Goal: Information Seeking & Learning: Learn about a topic

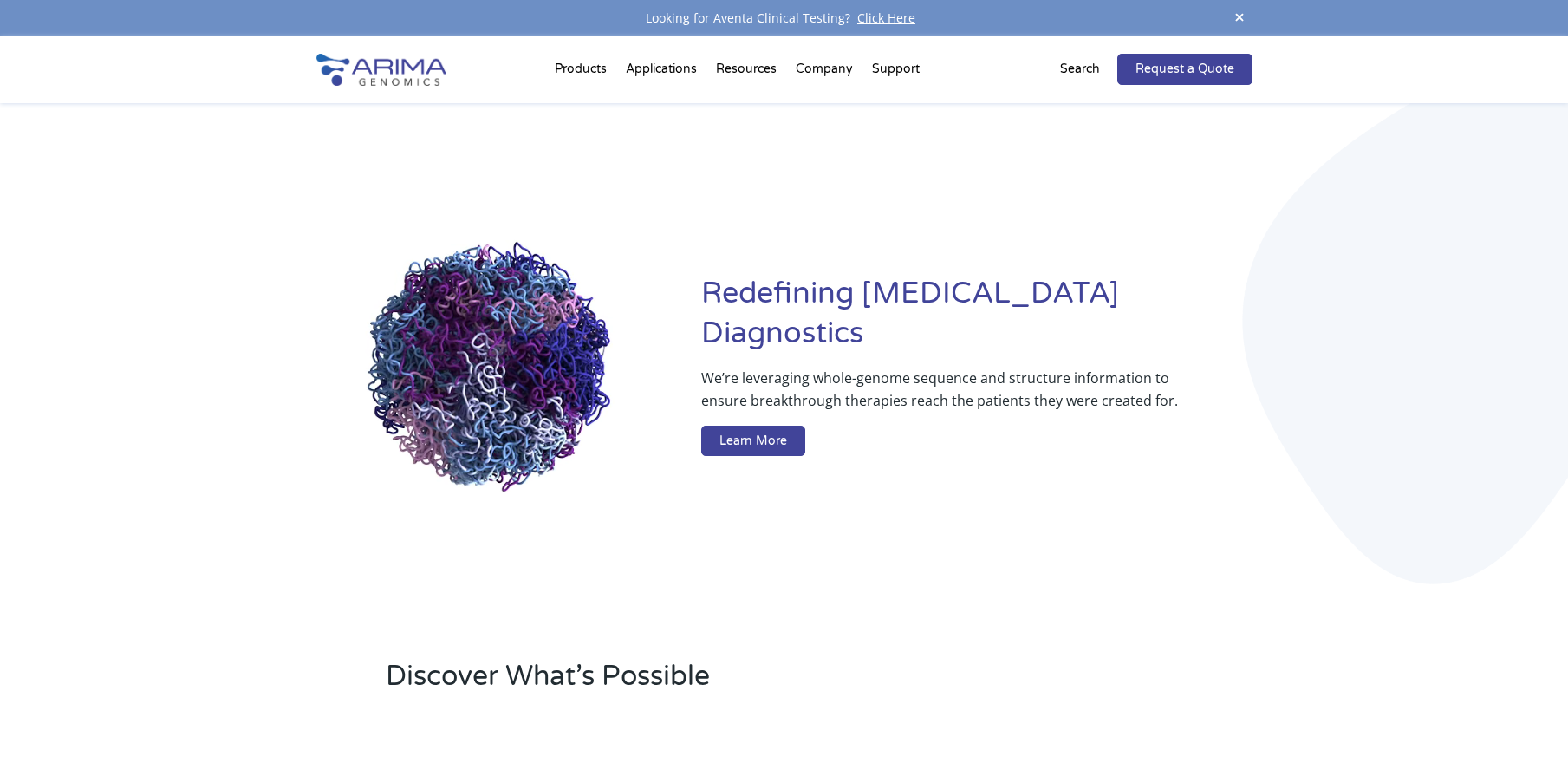
click at [855, 131] on link "About + Team" at bounding box center [889, 136] width 173 height 34
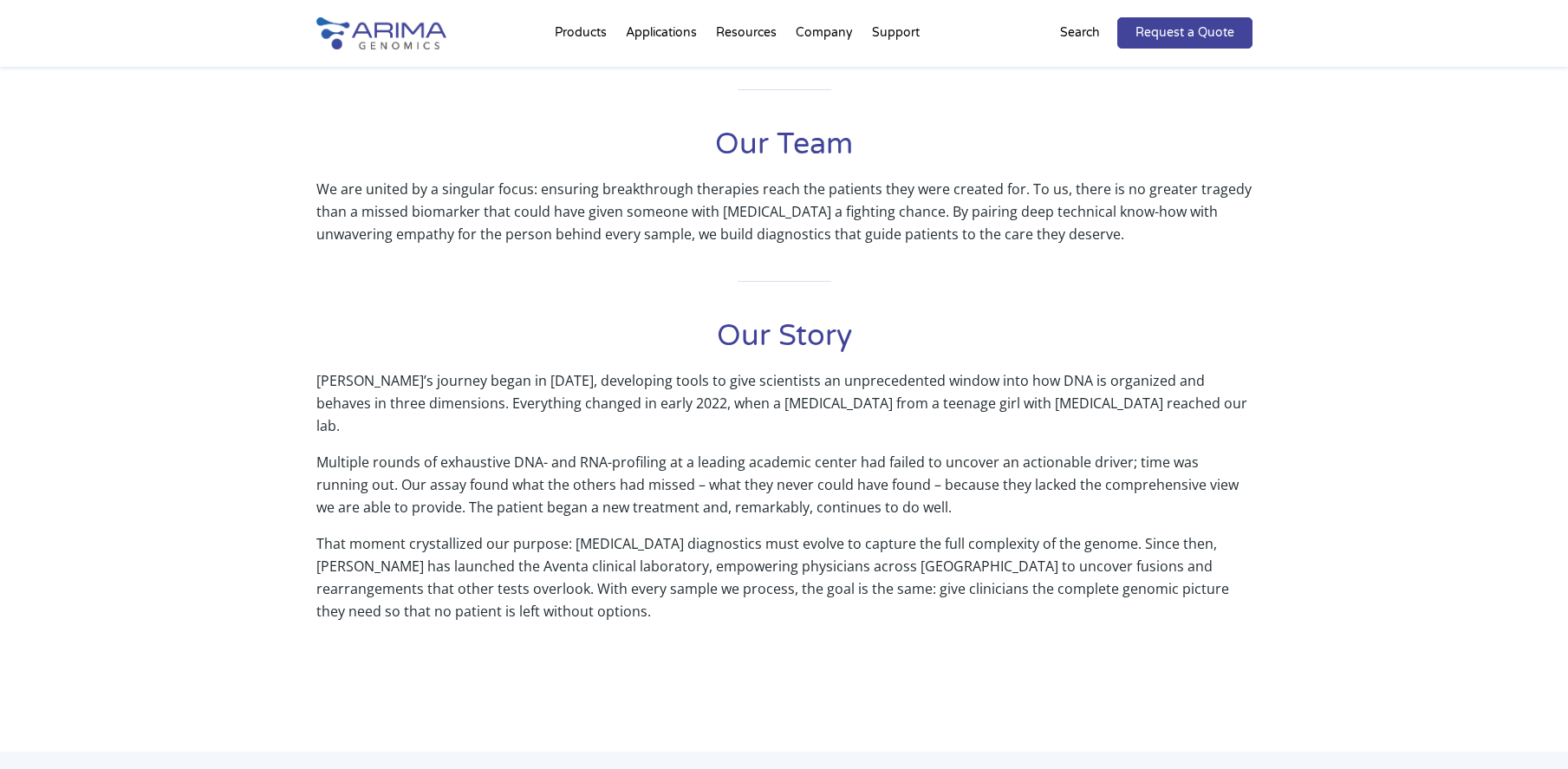
click at [1412, 682] on div "Our Mission Improve patient outcomes by translating whole-genome sequence and s…" at bounding box center [784, 350] width 1568 height 805
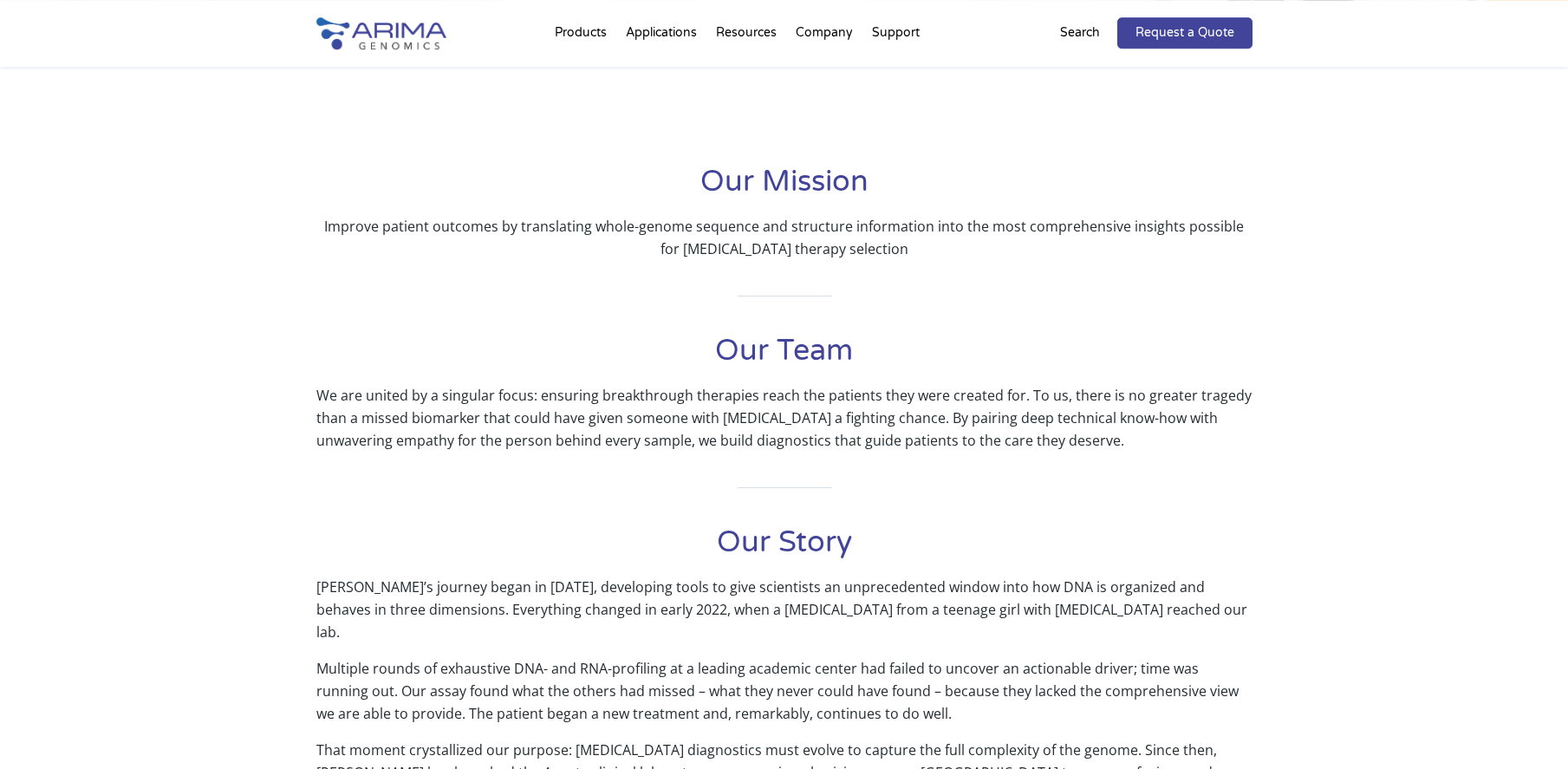
scroll to position [265, 0]
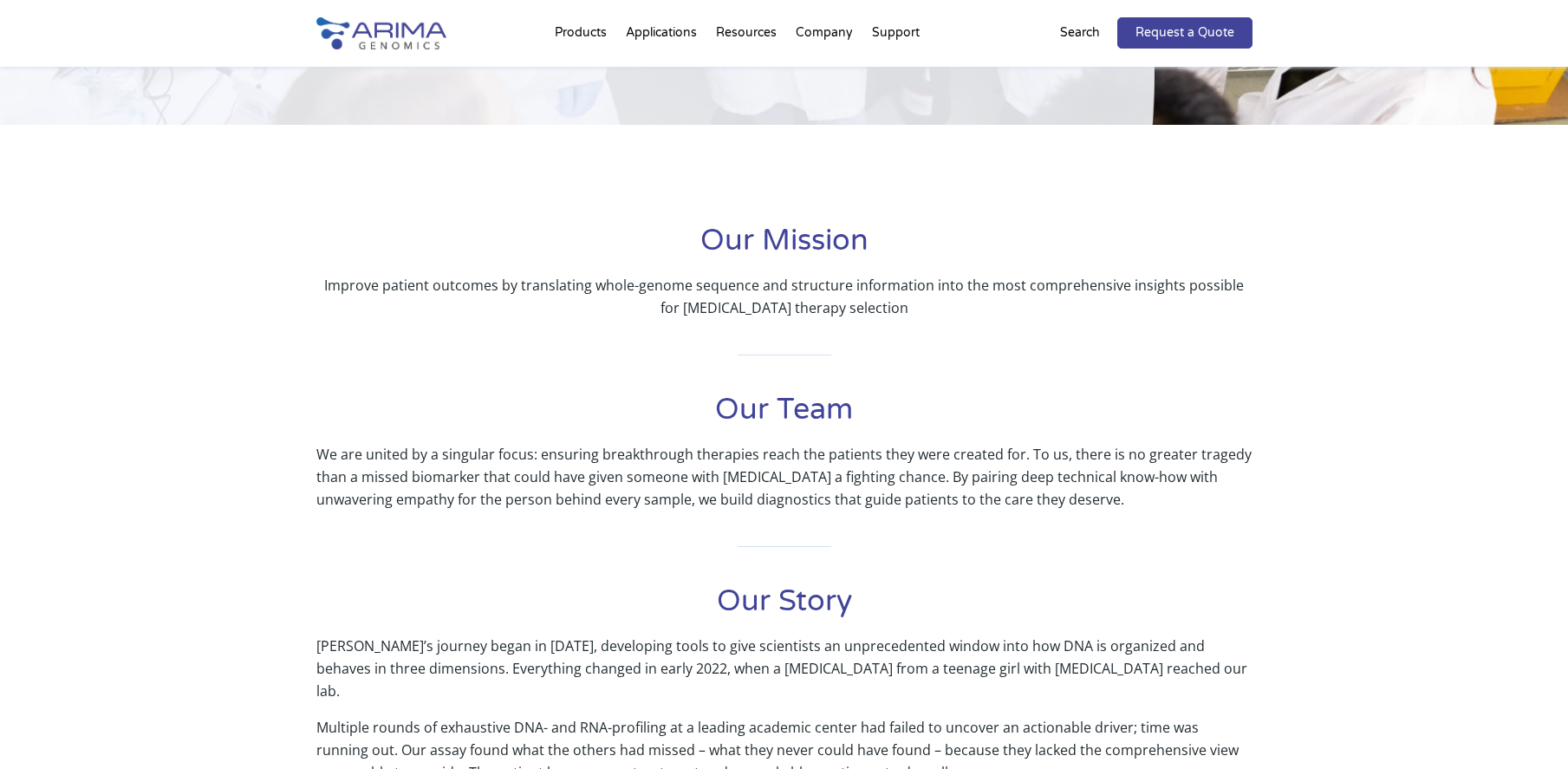
click at [1529, 648] on div "Our Mission Improve patient outcomes by translating whole-genome sequence and s…" at bounding box center [784, 615] width 1568 height 805
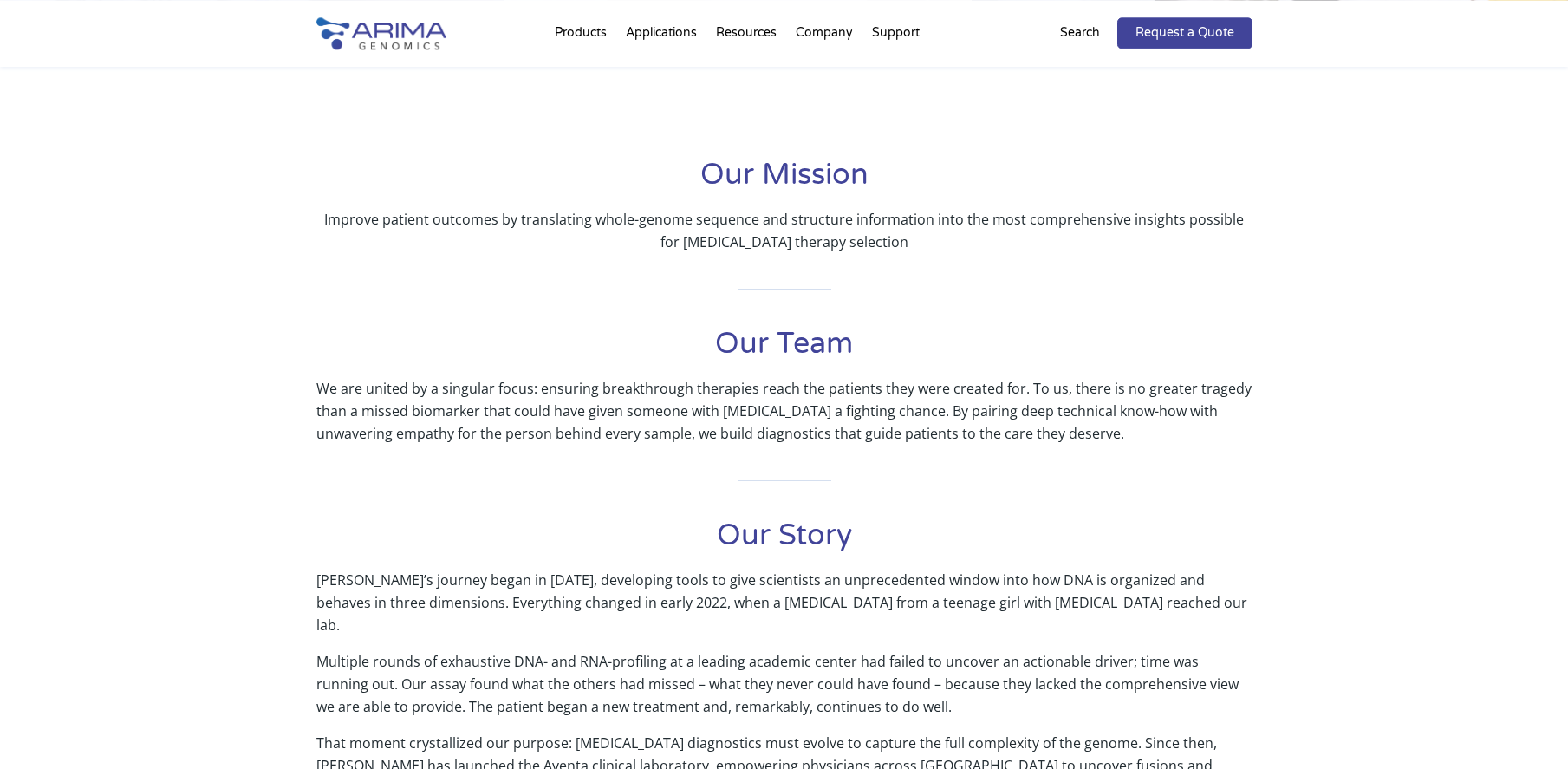
scroll to position [354, 0]
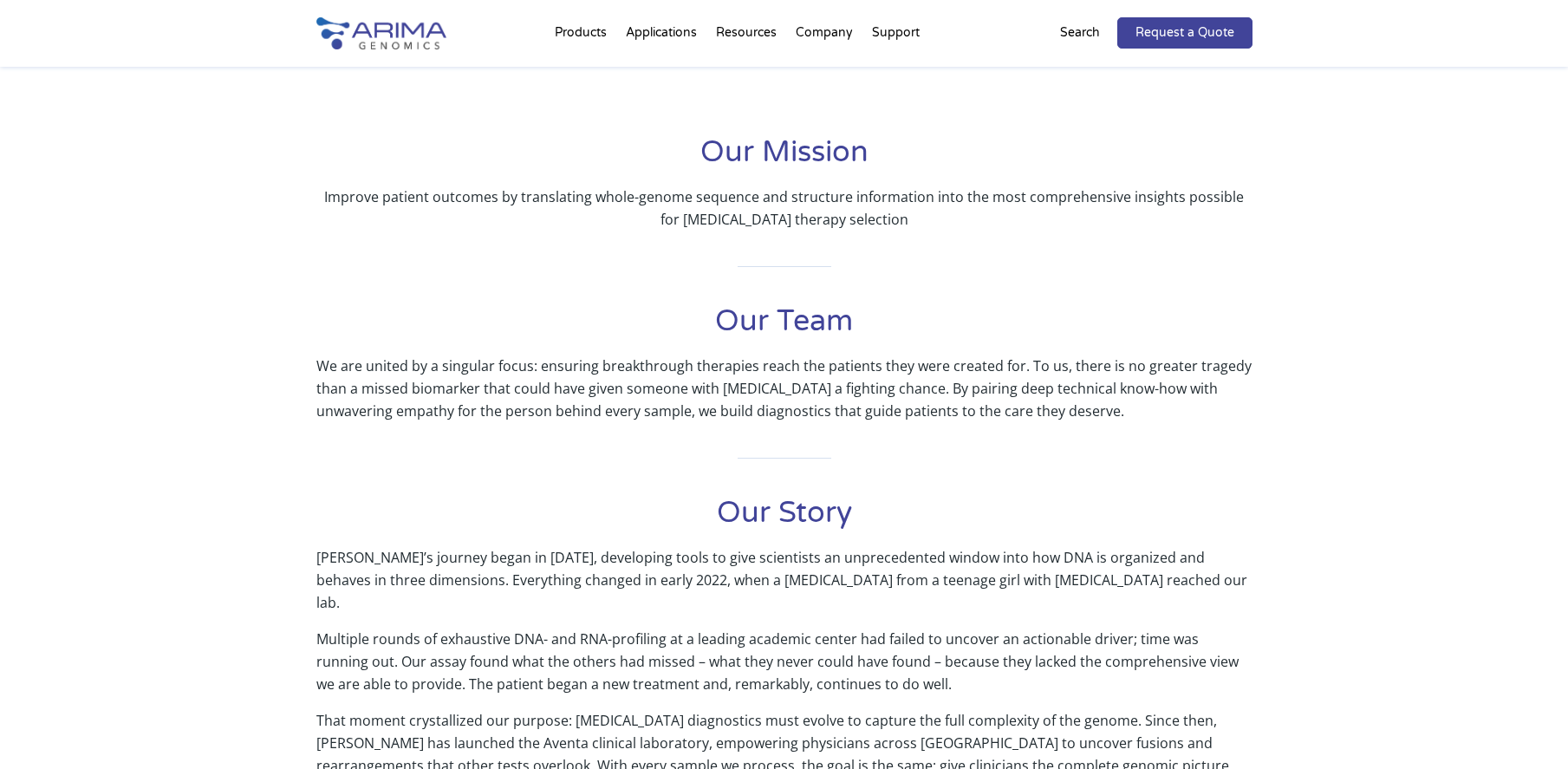
drag, startPoint x: 1429, startPoint y: 261, endPoint x: 1273, endPoint y: 98, distance: 225.6
click at [1429, 259] on div "Our Mission Improve patient outcomes by translating whole-genome sequence and s…" at bounding box center [784, 527] width 1568 height 805
click at [1472, 504] on div "Our Mission Improve patient outcomes by translating whole-genome sequence and s…" at bounding box center [784, 527] width 1568 height 805
click at [1444, 621] on div "Our Mission Improve patient outcomes by translating whole-genome sequence and s…" at bounding box center [784, 527] width 1568 height 805
click at [1374, 154] on div "Our Mission Improve patient outcomes by translating whole-genome sequence and s…" at bounding box center [784, 527] width 1568 height 805
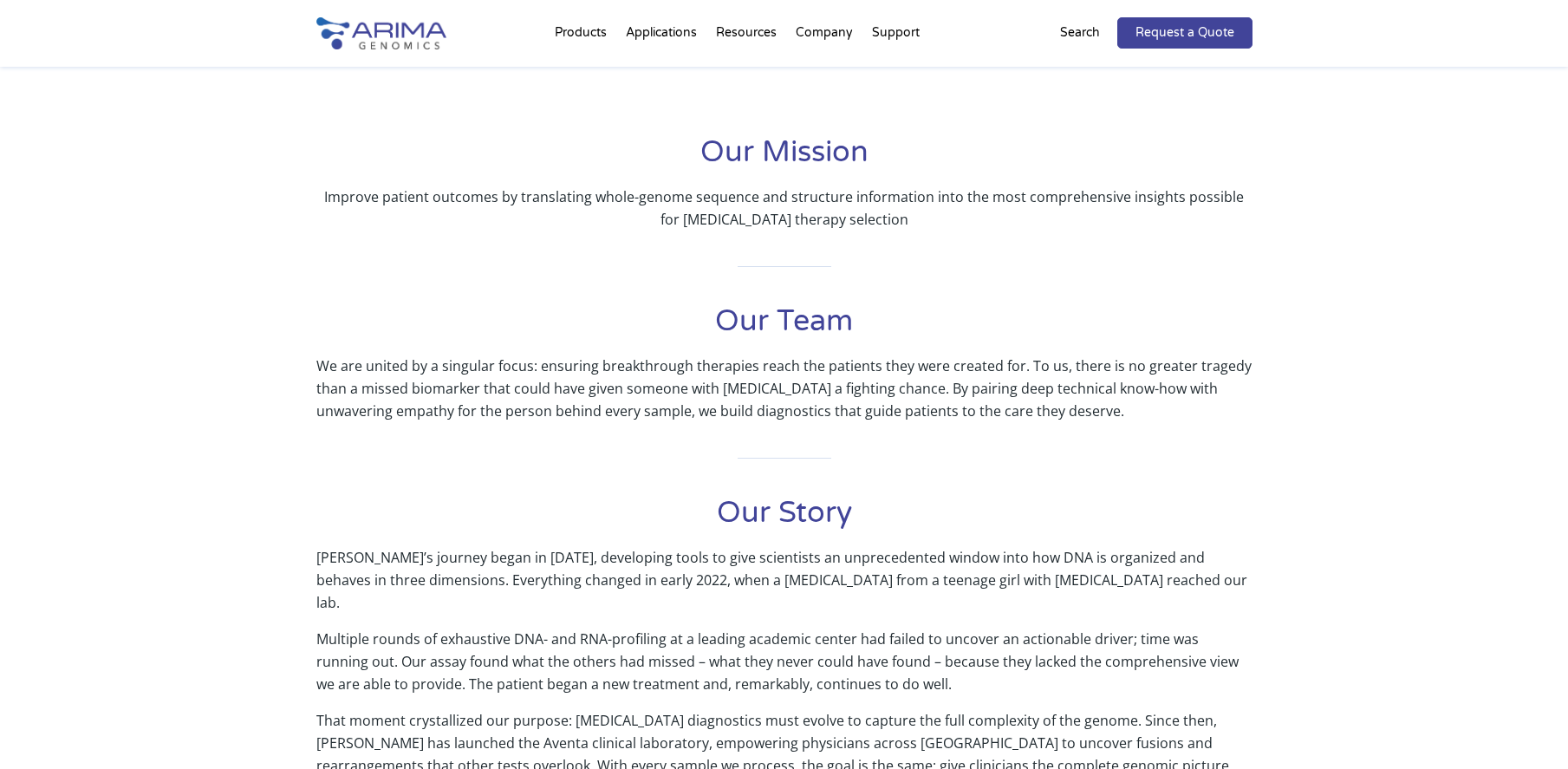
click at [1395, 383] on div "Our Mission Improve patient outcomes by translating whole-genome sequence and s…" at bounding box center [784, 527] width 1568 height 805
click at [1380, 526] on div "Our Mission Improve patient outcomes by translating whole-genome sequence and s…" at bounding box center [784, 527] width 1568 height 805
click at [1455, 629] on div "Our Mission Improve patient outcomes by translating whole-genome sequence and s…" at bounding box center [784, 527] width 1568 height 805
click at [1446, 477] on div "Our Mission Improve patient outcomes by translating whole-genome sequence and s…" at bounding box center [784, 527] width 1568 height 805
click at [1461, 552] on div "Our Mission Improve patient outcomes by translating whole-genome sequence and s…" at bounding box center [784, 527] width 1568 height 805
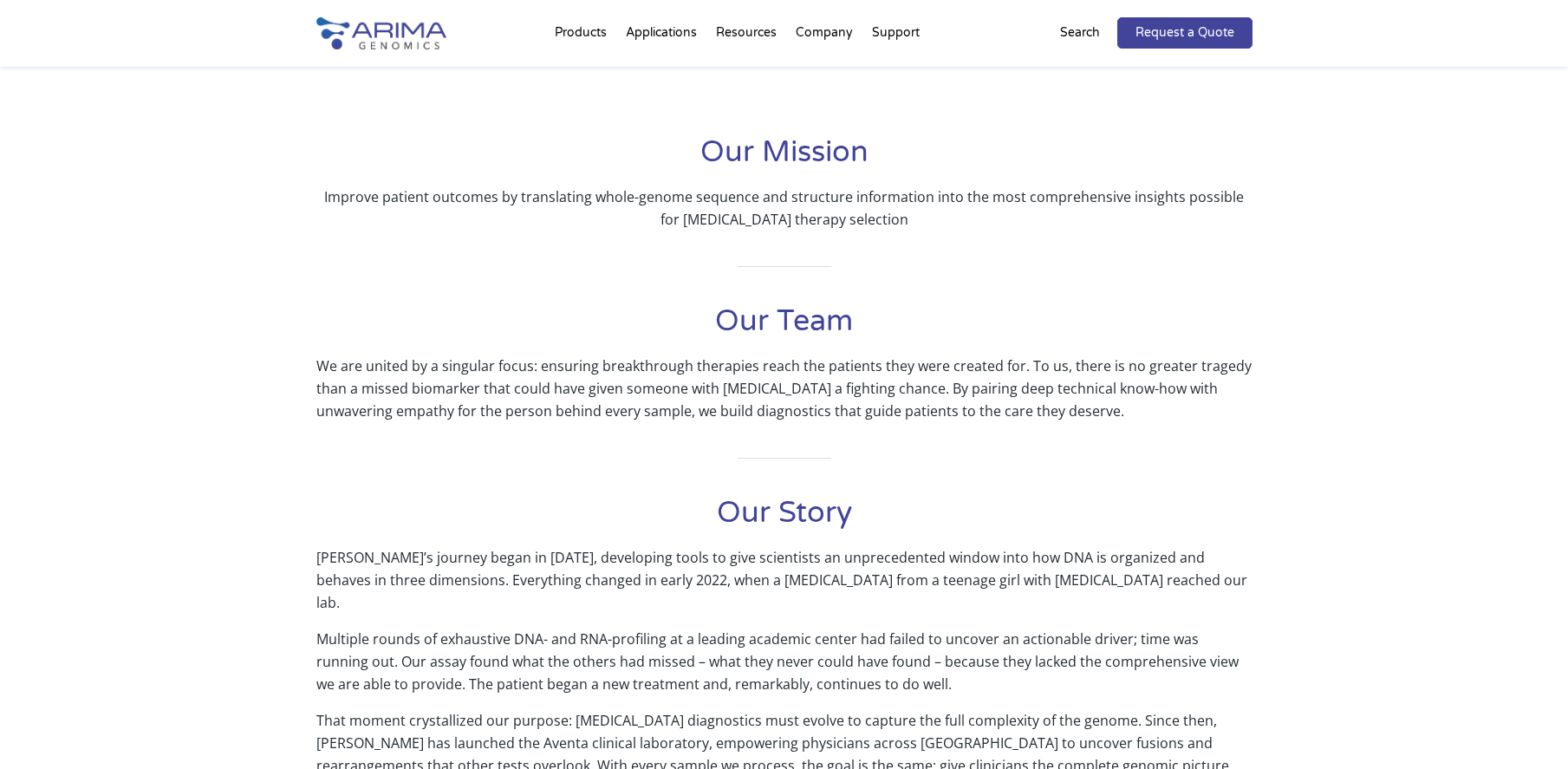
click at [1460, 518] on div "Our Mission Improve patient outcomes by translating whole-genome sequence and s…" at bounding box center [784, 527] width 1568 height 805
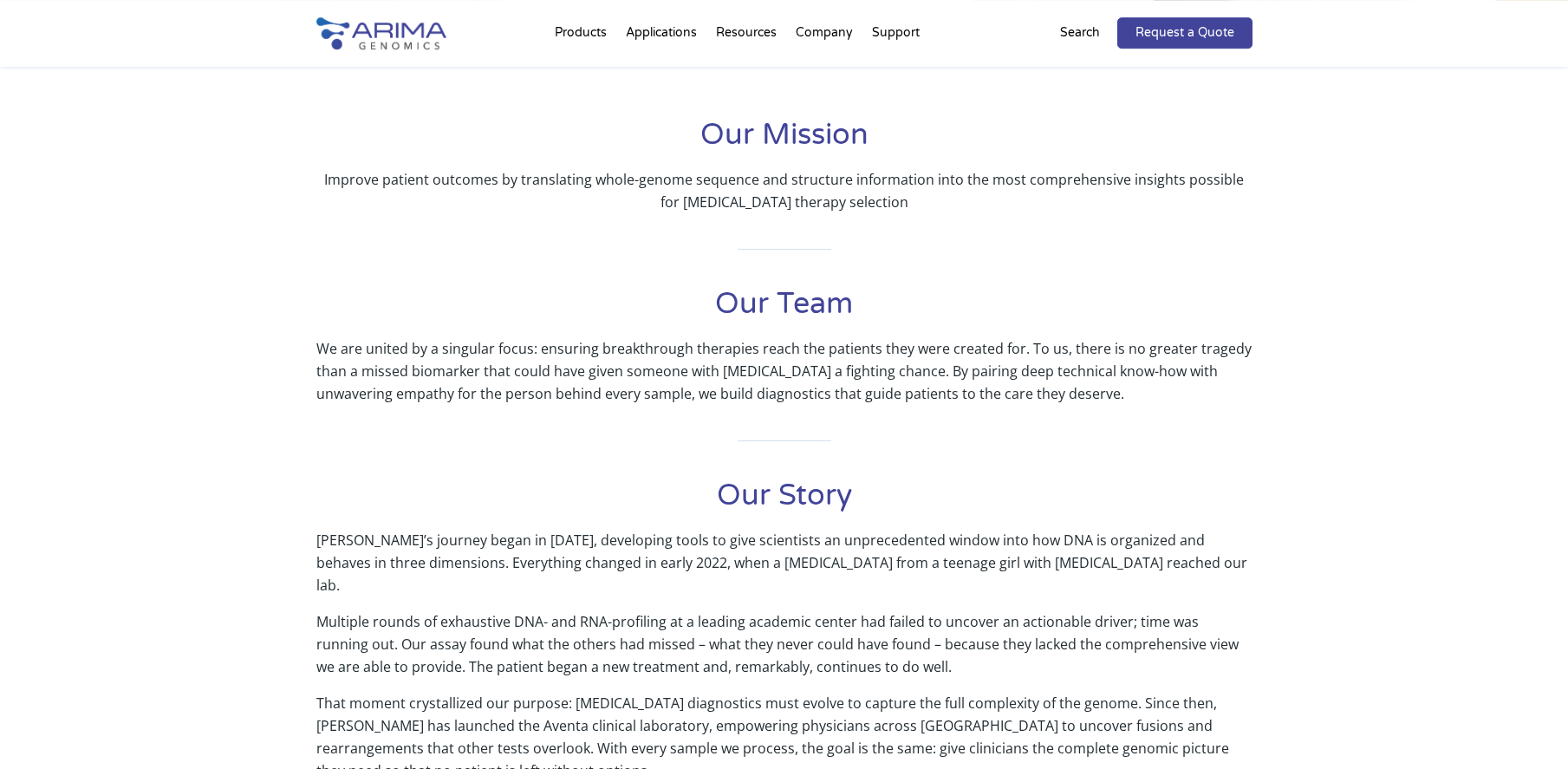
scroll to position [442, 0]
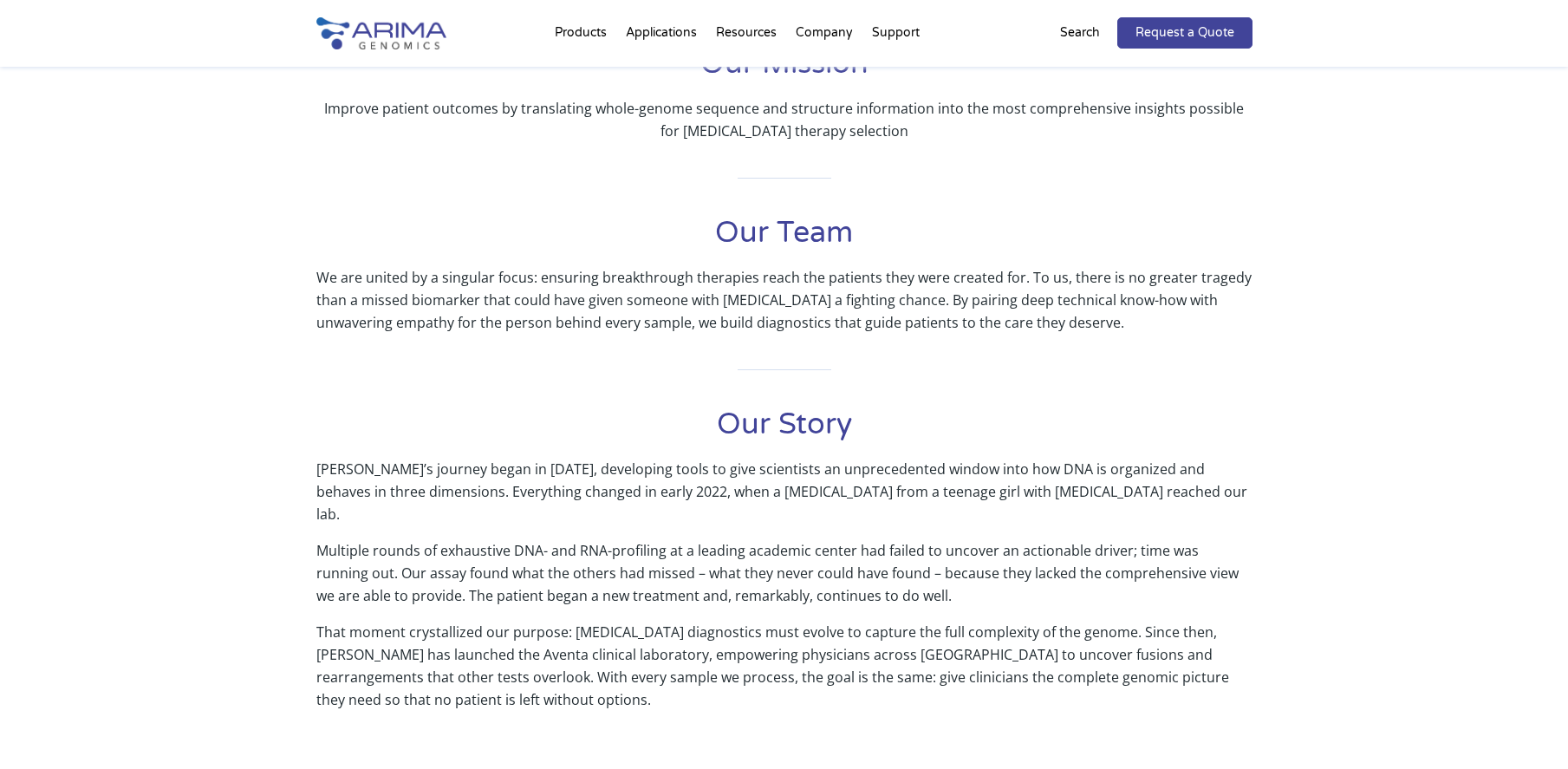
click at [1533, 551] on div "Our Mission Improve patient outcomes by translating whole-genome sequence and s…" at bounding box center [784, 438] width 1568 height 805
click at [1544, 660] on div "Our Mission Improve patient outcomes by translating whole-genome sequence and s…" at bounding box center [784, 438] width 1568 height 805
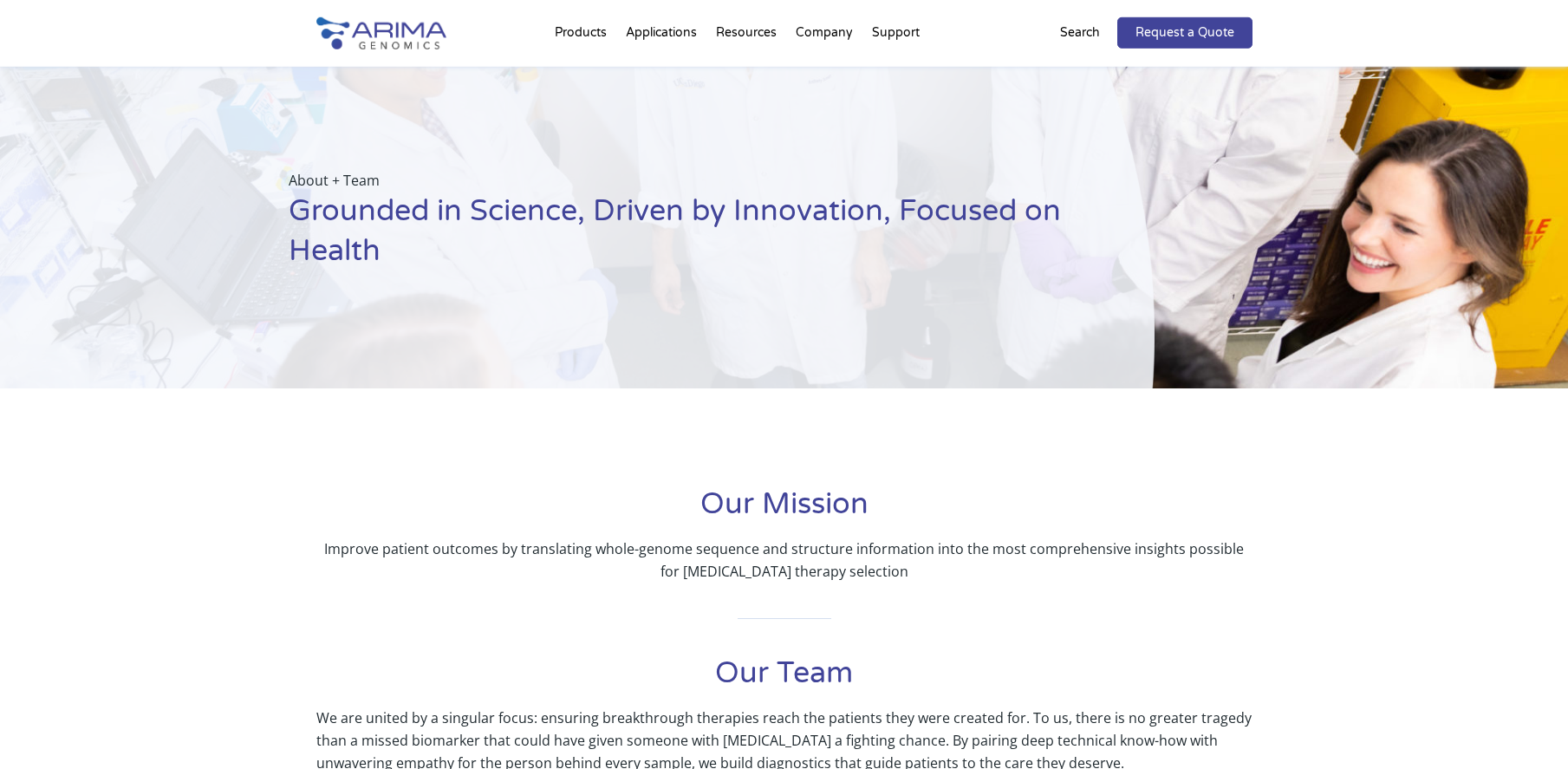
scroll to position [0, 0]
click at [392, 42] on img at bounding box center [381, 33] width 130 height 32
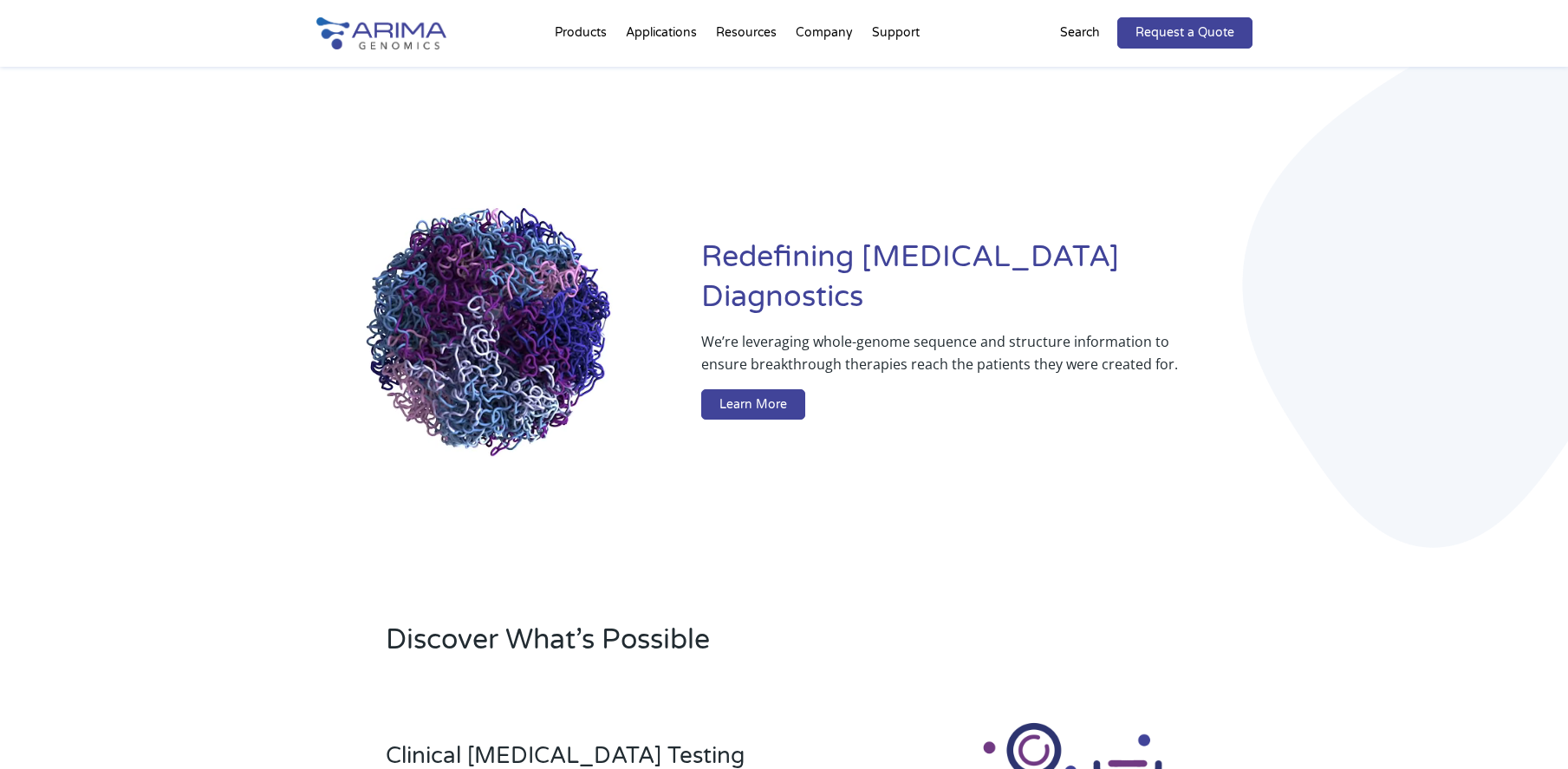
click at [1393, 378] on div "Redefining Cancer Diagnostics We’re leveraging whole-genome sequence and struct…" at bounding box center [784, 332] width 1568 height 532
